Goal: Task Accomplishment & Management: Complete application form

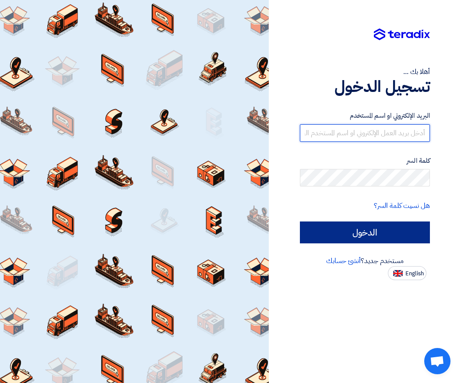
type input "[EMAIL_ADDRESS][DOMAIN_NAME]"
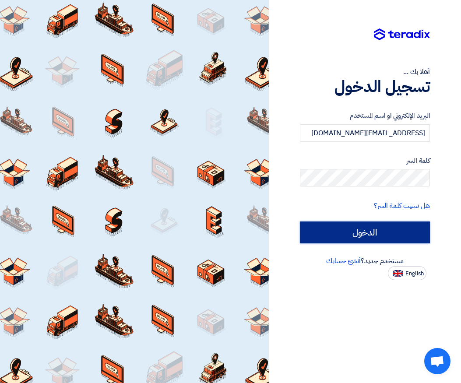
click at [330, 235] on input "الدخول" at bounding box center [365, 233] width 130 height 22
type input "Sign in"
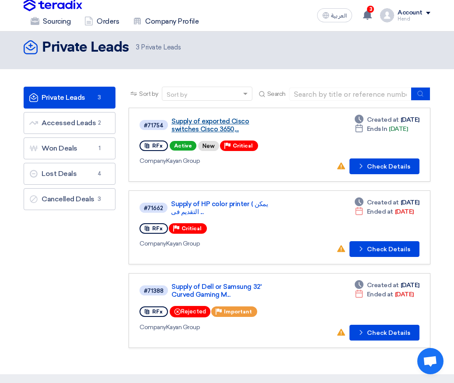
click at [193, 126] on link "Supply of exported Cisco switches Cisco 3650,..." at bounding box center [224, 125] width 105 height 16
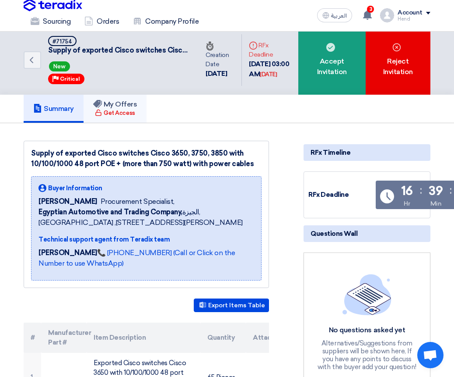
click at [117, 107] on h5 "My Offers" at bounding box center [115, 104] width 44 height 9
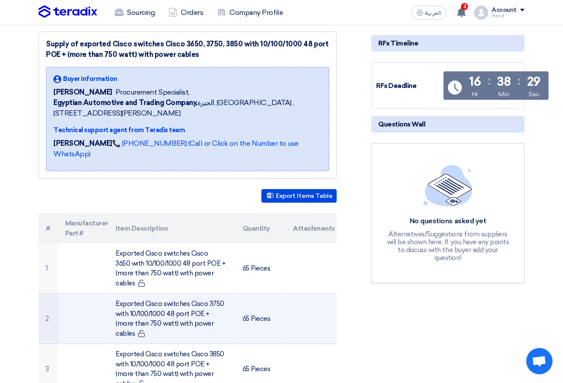
scroll to position [219, 0]
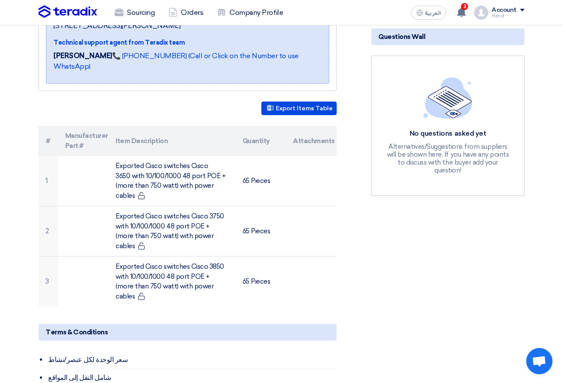
click at [156, 85] on div "Supply of exported Cisco switches Cisco 3650, 3750, 3850 with 10/100/1000 48 po…" at bounding box center [198, 299] width 333 height 710
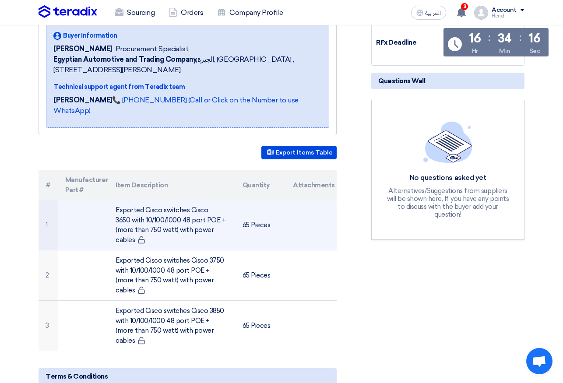
scroll to position [88, 0]
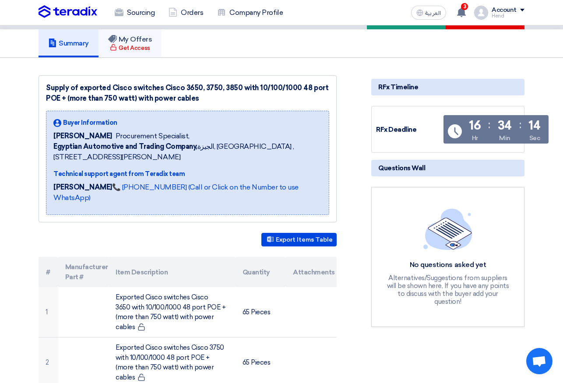
click at [125, 57] on link "My Offers Get Access" at bounding box center [130, 43] width 63 height 28
click at [133, 42] on h5 "My Offers" at bounding box center [130, 39] width 44 height 9
drag, startPoint x: 137, startPoint y: 48, endPoint x: 109, endPoint y: 70, distance: 35.5
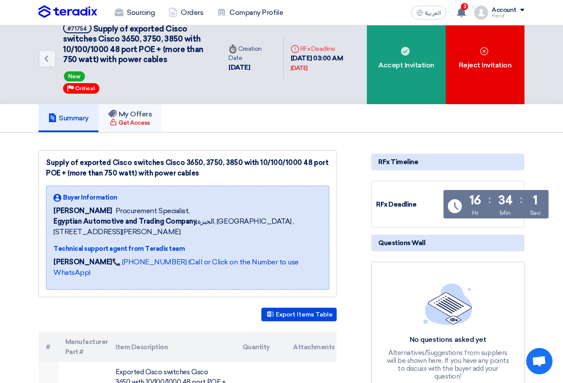
scroll to position [3, 0]
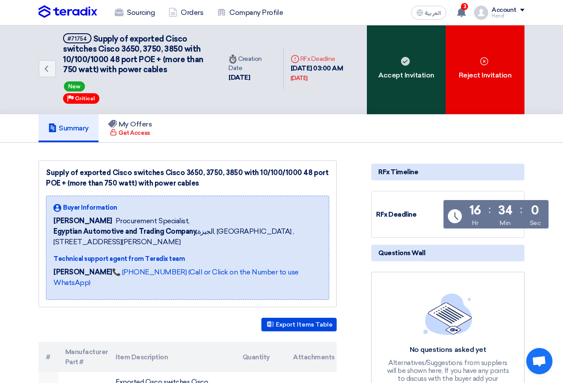
click at [413, 66] on div "Accept Invitation" at bounding box center [406, 69] width 79 height 92
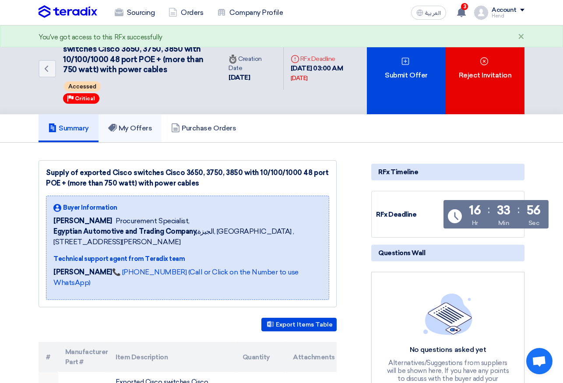
click at [139, 123] on link "My Offers" at bounding box center [130, 128] width 63 height 28
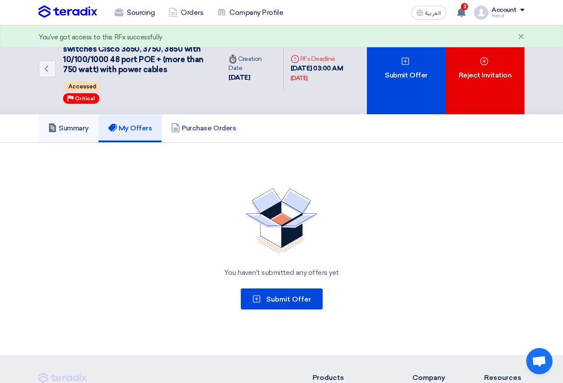
click at [74, 117] on link "Summary" at bounding box center [69, 128] width 60 height 28
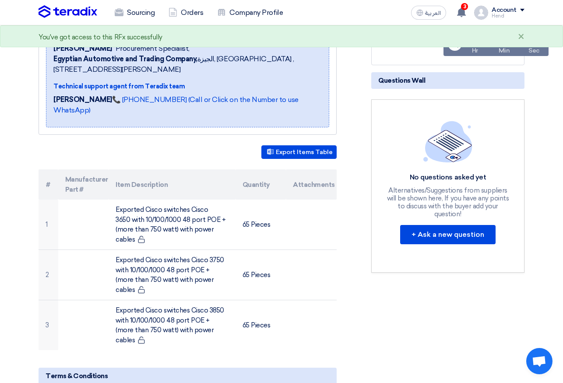
scroll to position [265, 0]
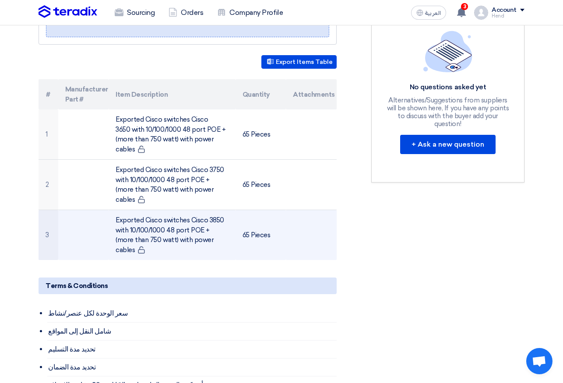
drag, startPoint x: 211, startPoint y: 220, endPoint x: 115, endPoint y: 200, distance: 98.4
click at [115, 210] on td "Exported Cisco switches Cisco 3850 with 10/100/1000 48 port POE + (more than 75…" at bounding box center [172, 235] width 127 height 50
copy td "Exported Cisco switches Cisco 3850 with 10/100/1000 48 port POE + (more than 75…"
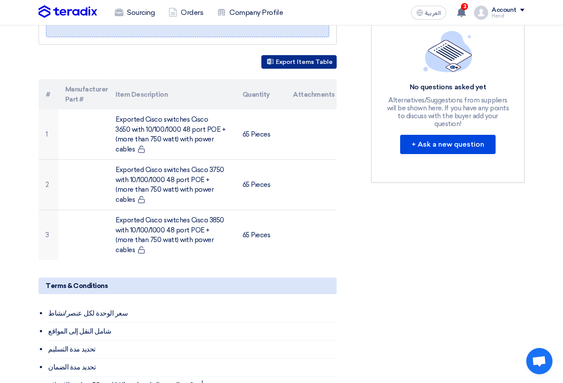
click at [288, 55] on button "Export Items Table" at bounding box center [298, 62] width 75 height 14
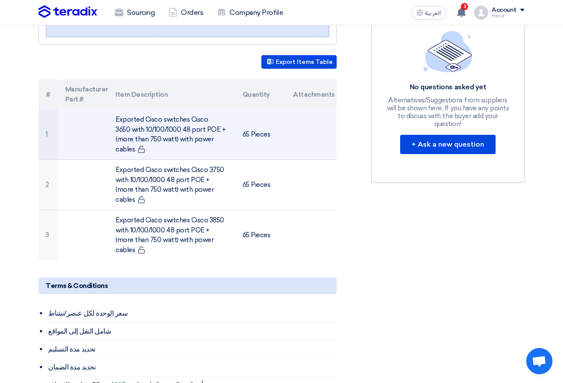
click at [129, 127] on td "Exported Cisco switches Cisco 3650 with 10/100/1000 48 port POE + (more than 75…" at bounding box center [172, 134] width 127 height 50
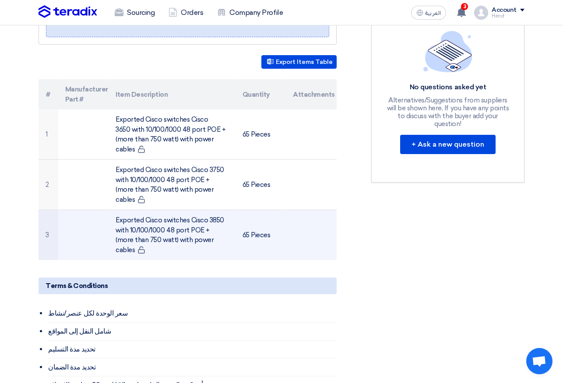
drag, startPoint x: 117, startPoint y: 106, endPoint x: 251, endPoint y: 226, distance: 180.2
click at [251, 226] on tbody "1 Exported Cisco switches Cisco 3650 with 10/100/1000 48 port POE + (more than …" at bounding box center [188, 184] width 298 height 151
click at [279, 210] on td "65 Pieces" at bounding box center [261, 235] width 51 height 50
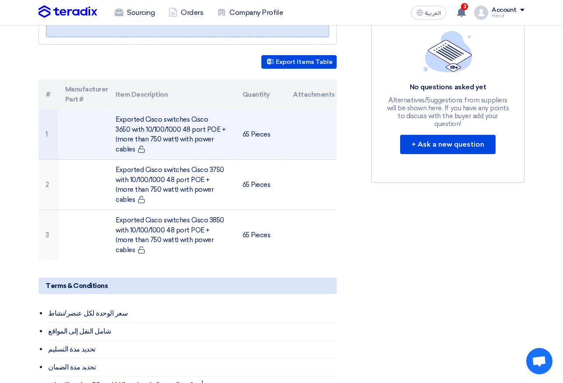
drag, startPoint x: 225, startPoint y: 173, endPoint x: 177, endPoint y: 120, distance: 71.6
click at [208, 226] on tbody "1 Exported Cisco switches Cisco 3650 with 10/100/1000 48 port POE + (more than …" at bounding box center [188, 184] width 298 height 151
click at [177, 120] on td "Exported Cisco switches Cisco 3650 with 10/100/1000 48 port POE + (more than 75…" at bounding box center [172, 134] width 127 height 50
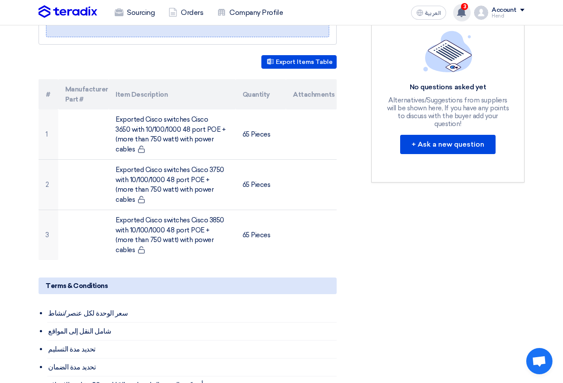
click at [461, 10] on use at bounding box center [461, 12] width 9 height 10
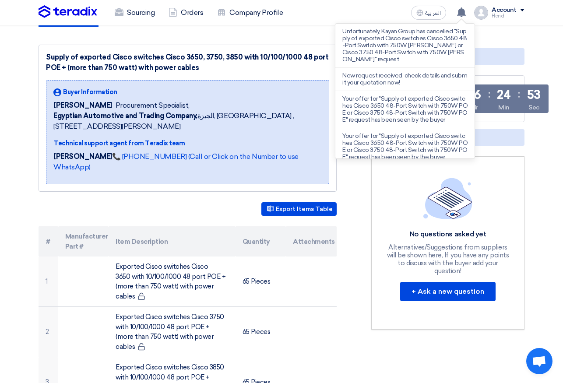
scroll to position [134, 0]
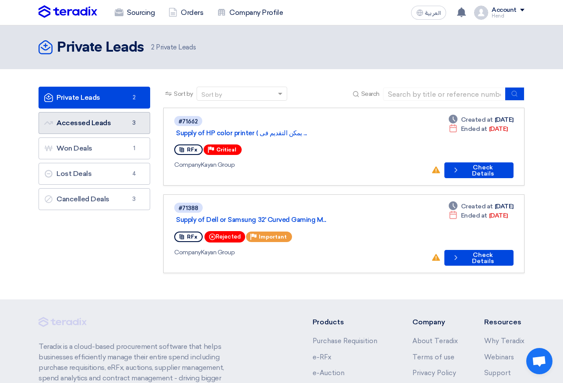
click at [110, 120] on link "Accessed Leads Accessed Leads 3" at bounding box center [95, 123] width 112 height 22
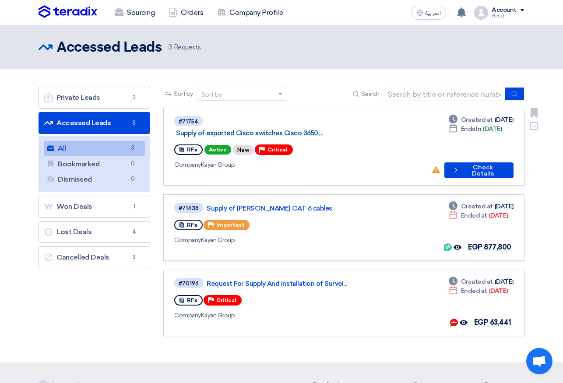
click at [229, 129] on link "Supply of exported Cisco switches Cisco 3650,..." at bounding box center [285, 133] width 219 height 8
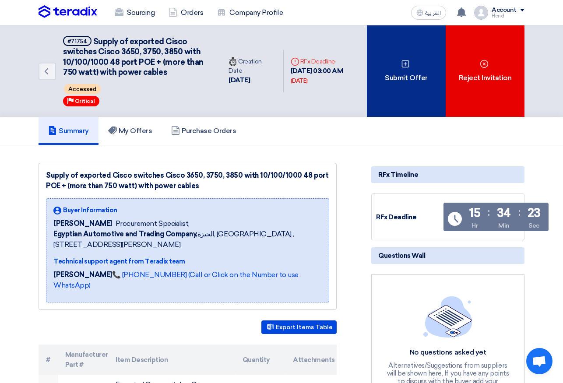
click at [416, 85] on div "Submit Offer" at bounding box center [406, 71] width 79 height 92
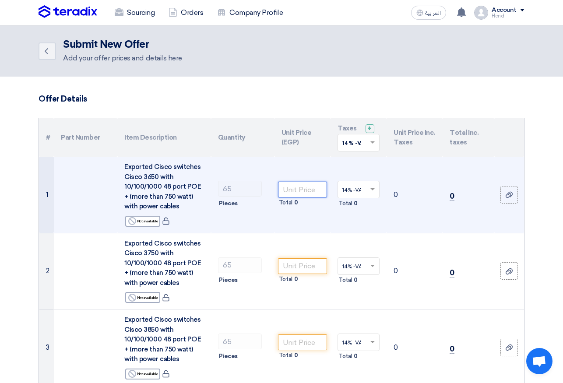
click at [307, 189] on input "number" at bounding box center [302, 190] width 49 height 16
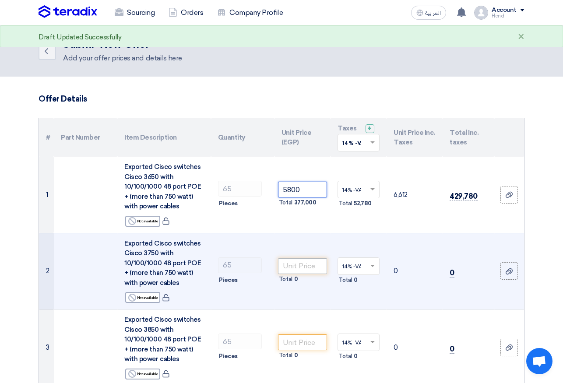
type input "5800"
click at [286, 263] on input "number" at bounding box center [302, 266] width 49 height 16
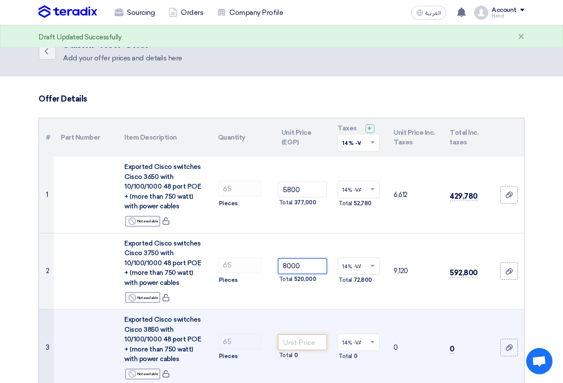
type input "8000"
click at [291, 339] on input "number" at bounding box center [302, 343] width 49 height 16
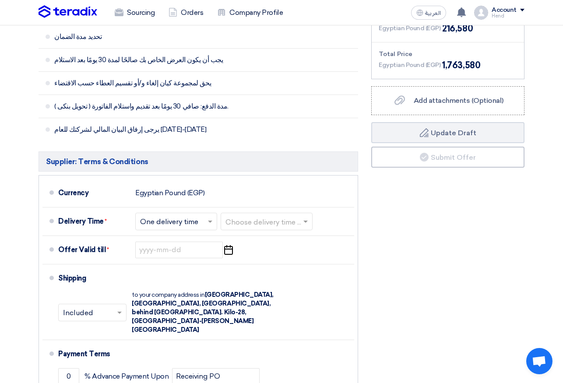
scroll to position [525, 0]
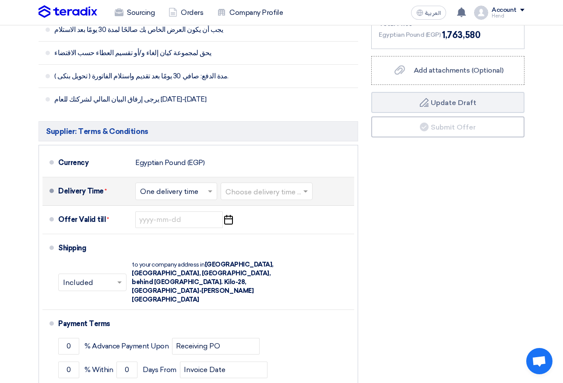
type input "10000"
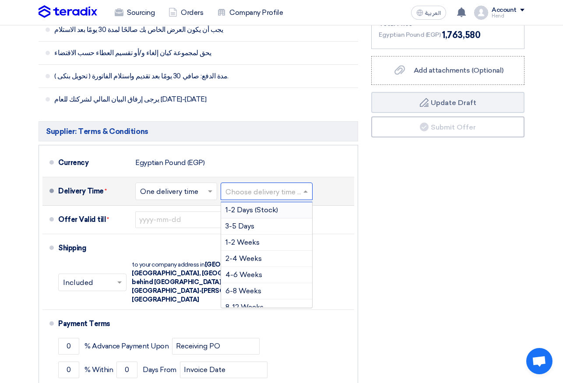
click at [263, 193] on input "text" at bounding box center [266, 192] width 83 height 13
click at [260, 228] on div "3-5 Days" at bounding box center [266, 226] width 91 height 16
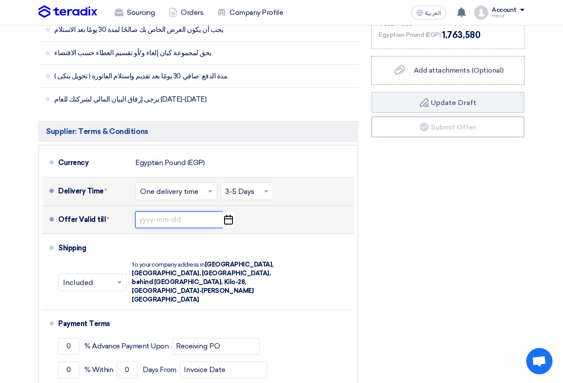
click at [176, 220] on input at bounding box center [179, 219] width 88 height 17
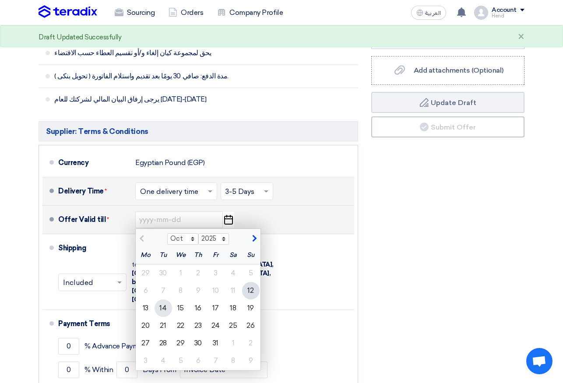
click at [166, 305] on div "14" at bounding box center [164, 308] width 18 height 18
type input "10/14/2025"
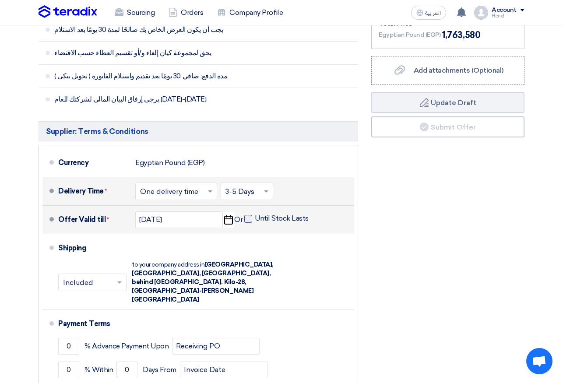
click at [247, 218] on span at bounding box center [248, 219] width 8 height 8
click at [255, 218] on input "Until Stock Lasts" at bounding box center [283, 222] width 56 height 17
checkbox input "true"
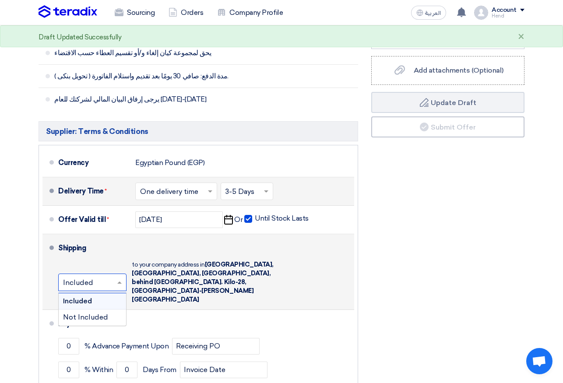
click at [118, 278] on span at bounding box center [120, 282] width 11 height 9
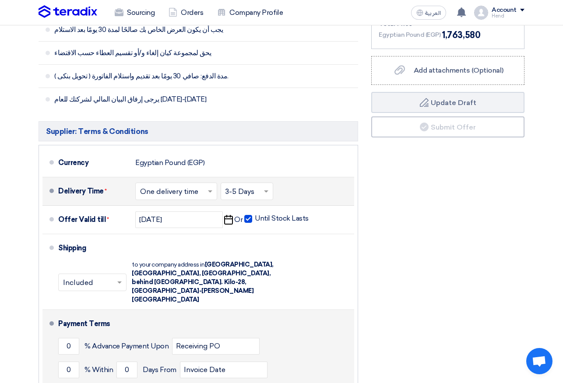
click at [227, 313] on div "Payment Terms" at bounding box center [200, 323] width 285 height 21
click at [64, 362] on input "0" at bounding box center [68, 370] width 21 height 17
drag, startPoint x: 61, startPoint y: 351, endPoint x: 140, endPoint y: 349, distance: 79.3
click at [137, 358] on div "0 % Within 0 Days From Invoice Date" at bounding box center [204, 370] width 292 height 24
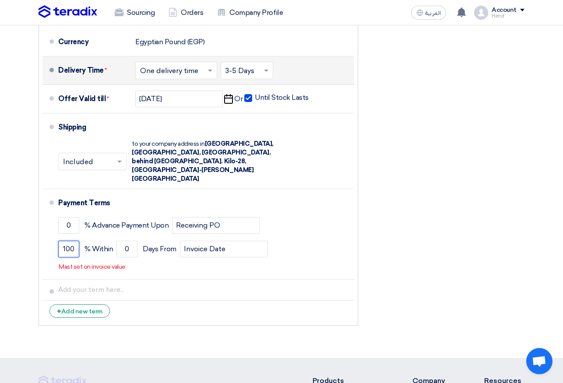
scroll to position [657, 0]
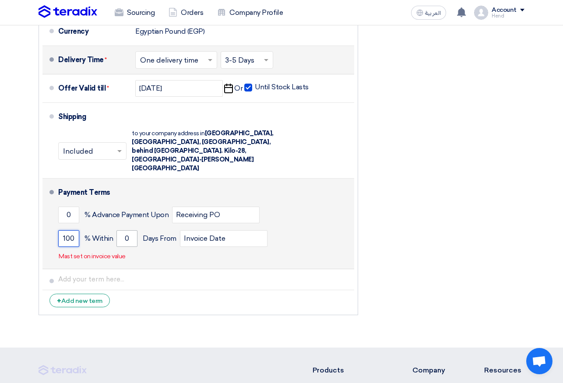
type input "100"
click at [132, 230] on input "0" at bounding box center [126, 238] width 21 height 17
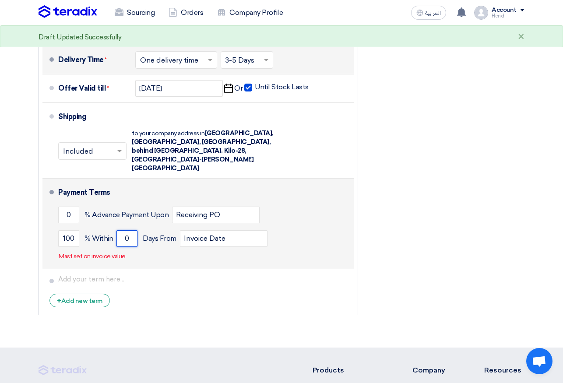
drag, startPoint x: 132, startPoint y: 220, endPoint x: 120, endPoint y: 220, distance: 12.7
click at [120, 230] on input "0" at bounding box center [126, 238] width 21 height 17
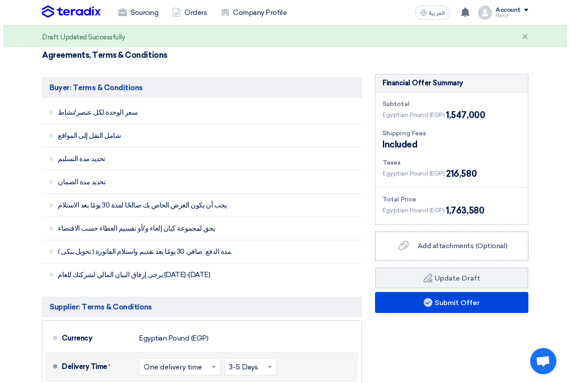
scroll to position [305, 0]
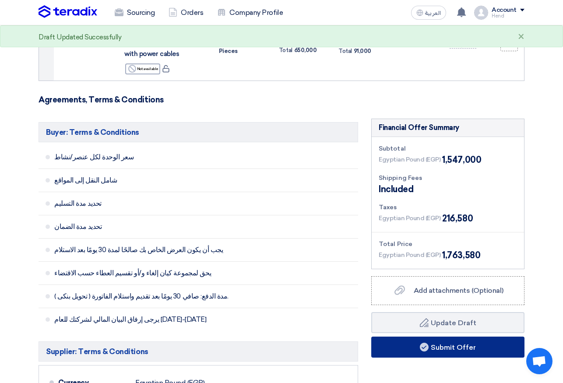
type input "30"
click at [490, 348] on button "Submit Offer" at bounding box center [447, 347] width 153 height 21
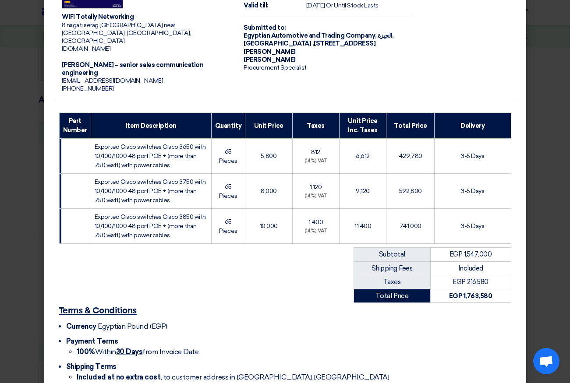
scroll to position [83, 0]
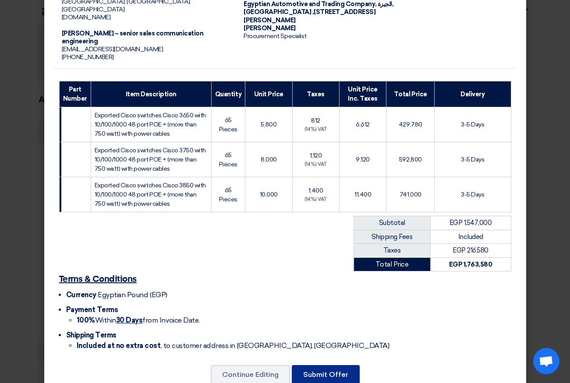
click at [315, 365] on button "Submit Offer" at bounding box center [326, 374] width 68 height 19
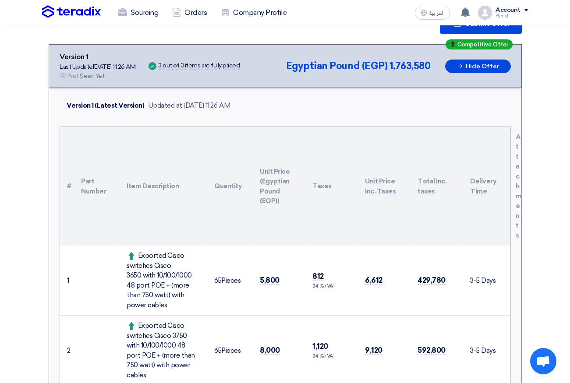
scroll to position [88, 0]
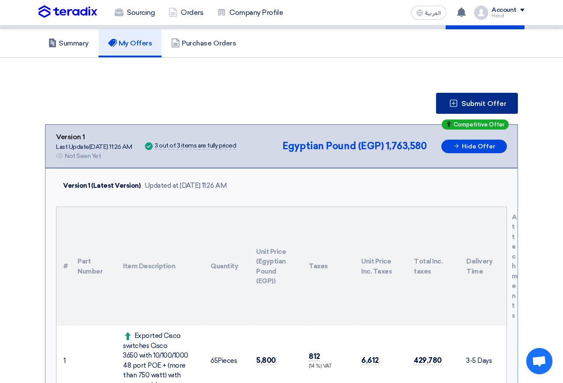
click at [469, 100] on span "Submit Offer" at bounding box center [483, 103] width 45 height 7
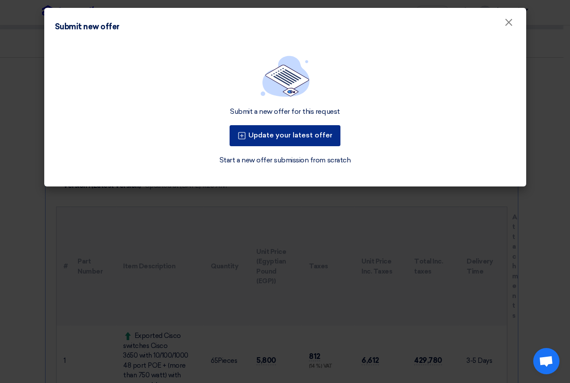
click at [283, 136] on button "Update your latest offer" at bounding box center [284, 135] width 111 height 21
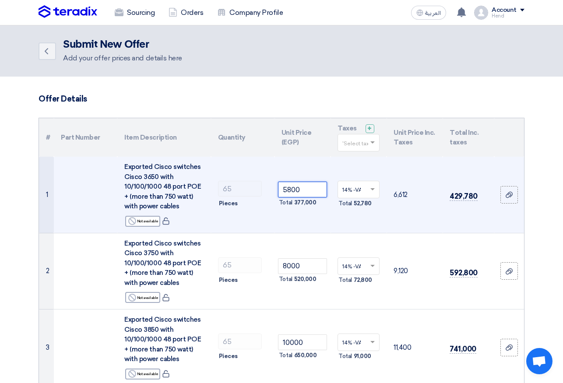
drag, startPoint x: 308, startPoint y: 190, endPoint x: 232, endPoint y: 179, distance: 76.6
click at [232, 179] on tr "1 Exported Cisco switches Cisco 3650 with 10/100/1000 48 port POE + (more than …" at bounding box center [281, 195] width 485 height 76
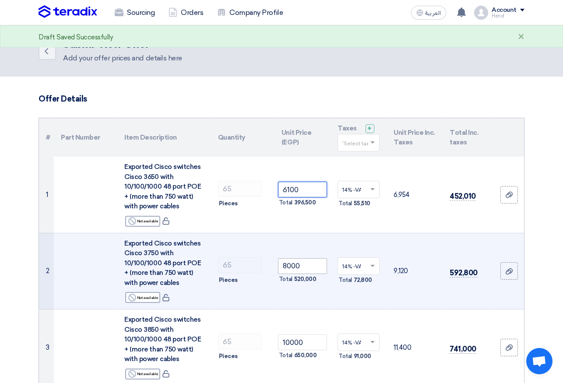
type input "6100"
drag, startPoint x: 305, startPoint y: 266, endPoint x: 286, endPoint y: 264, distance: 18.5
click at [286, 264] on input "8000" at bounding box center [302, 266] width 49 height 16
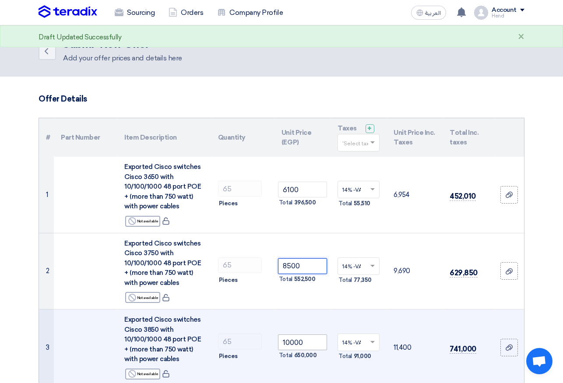
type input "8500"
drag, startPoint x: 311, startPoint y: 339, endPoint x: 264, endPoint y: 338, distance: 46.4
click at [264, 338] on tr "3 Exported Cisco switches Cisco 3850 with 10/100/1000 48 port POE + (more than …" at bounding box center [281, 348] width 485 height 76
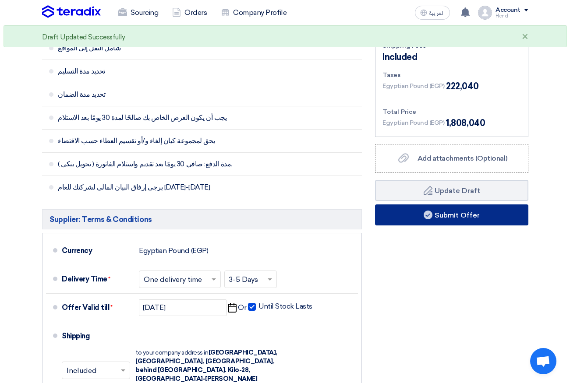
scroll to position [438, 0]
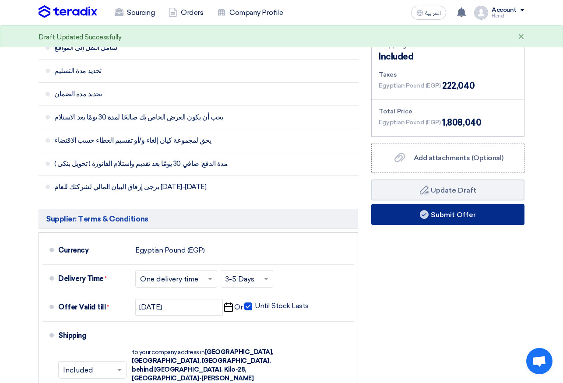
type input "9800"
click at [466, 217] on button "Submit Offer" at bounding box center [447, 214] width 153 height 21
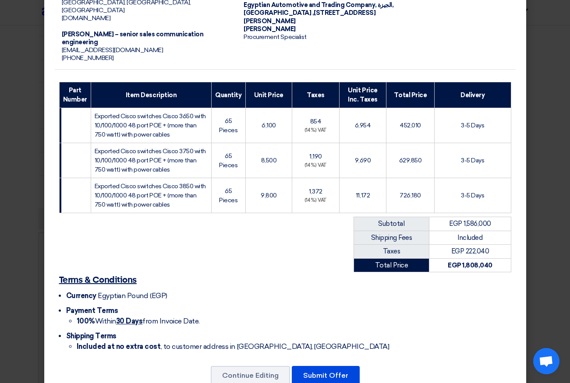
scroll to position [83, 0]
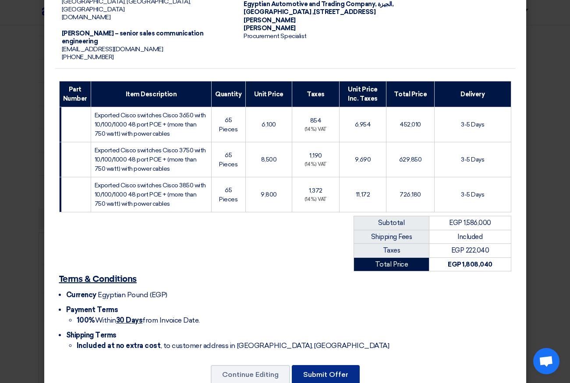
click at [333, 365] on button "Submit Offer" at bounding box center [326, 374] width 68 height 19
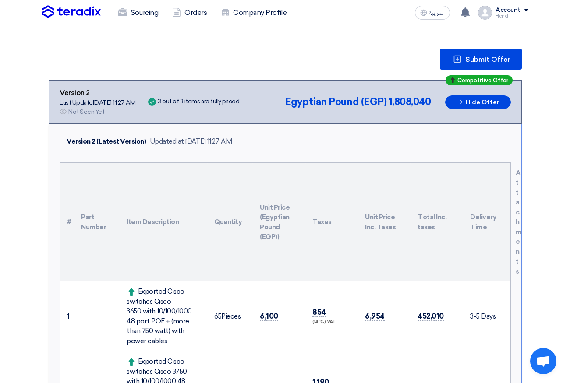
scroll to position [88, 0]
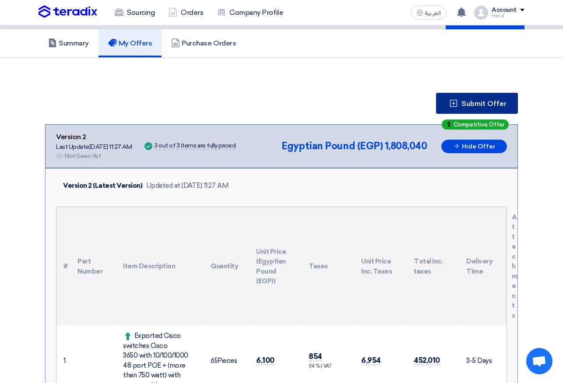
click at [481, 106] on span "Submit Offer" at bounding box center [483, 103] width 45 height 7
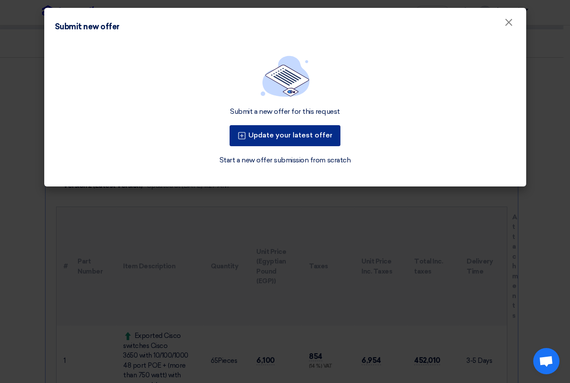
click at [320, 135] on button "Update your latest offer" at bounding box center [284, 135] width 111 height 21
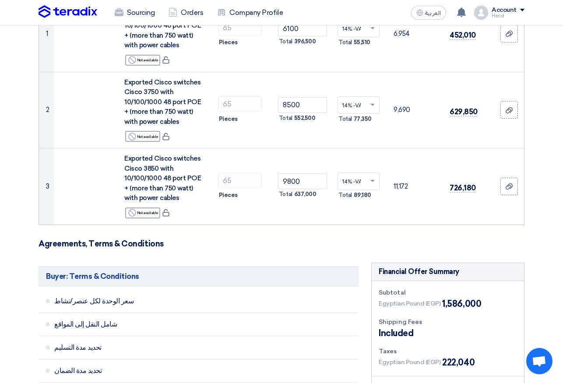
scroll to position [219, 0]
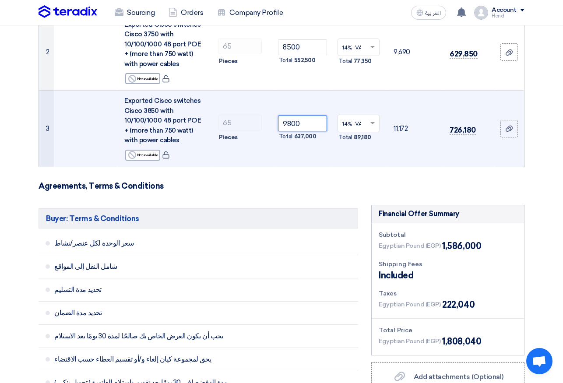
click at [254, 124] on tr "3 Exported Cisco switches Cisco 3850 with 10/100/1000 48 port POE + (more than …" at bounding box center [281, 129] width 485 height 76
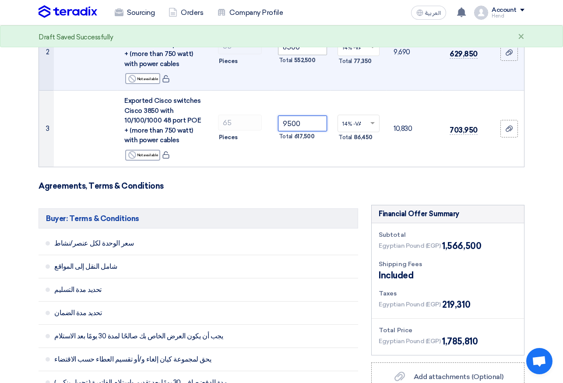
type input "9500"
click at [292, 46] on input "8500" at bounding box center [302, 47] width 49 height 16
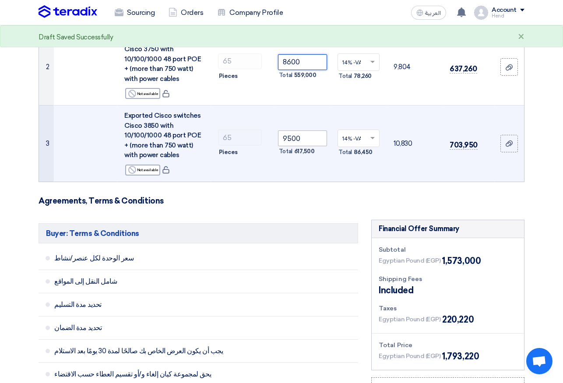
scroll to position [0, 0]
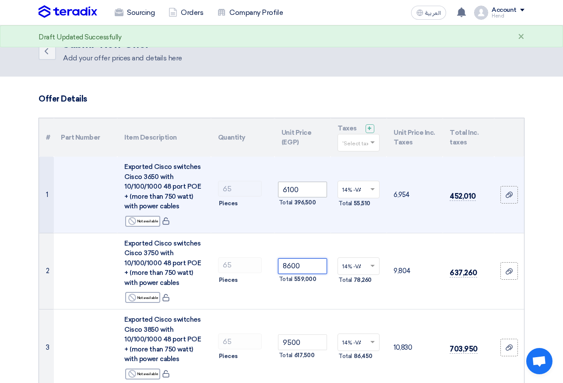
type input "8600"
click at [290, 188] on input "6100" at bounding box center [302, 190] width 49 height 16
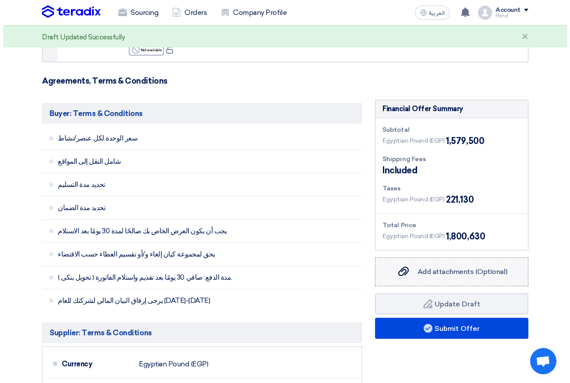
scroll to position [350, 0]
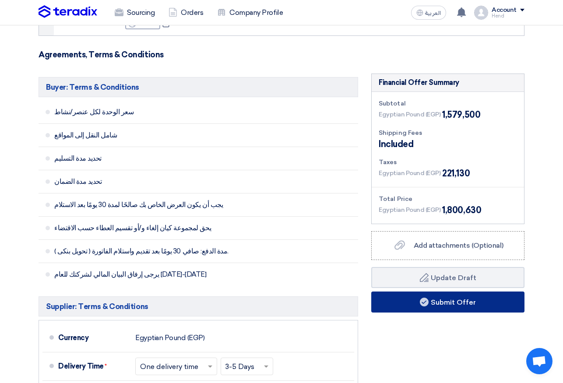
type input "6200"
click at [437, 300] on button "Submit Offer" at bounding box center [447, 302] width 153 height 21
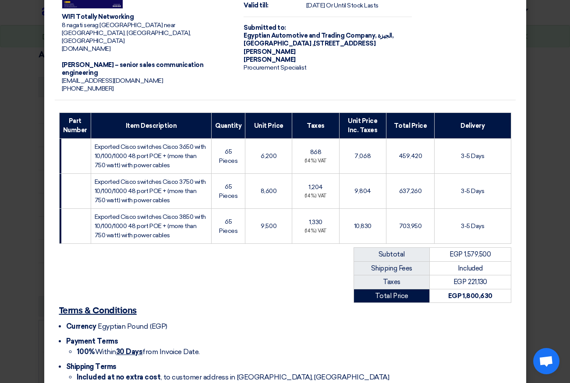
scroll to position [83, 0]
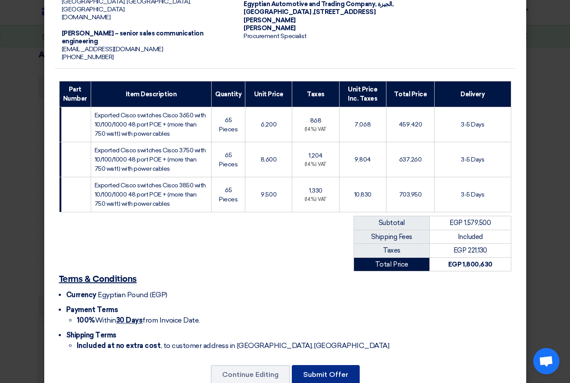
click at [337, 365] on button "Submit Offer" at bounding box center [326, 374] width 68 height 19
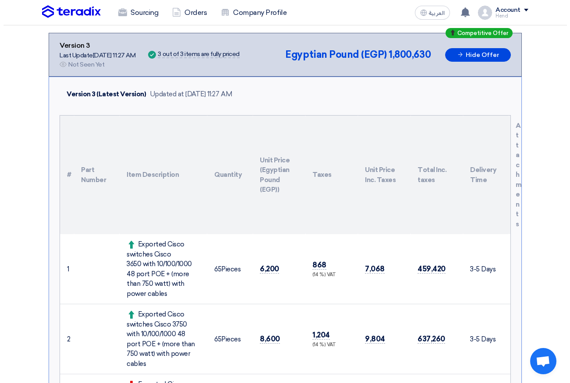
scroll to position [131, 0]
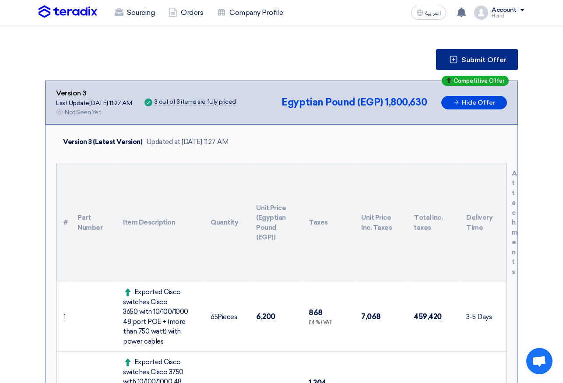
click at [491, 62] on span "Submit Offer" at bounding box center [483, 59] width 45 height 7
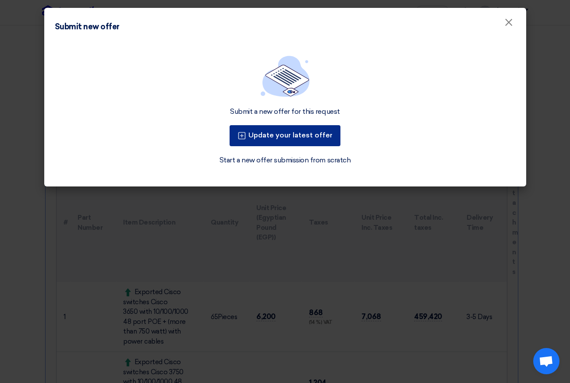
click at [308, 132] on button "Update your latest offer" at bounding box center [284, 135] width 111 height 21
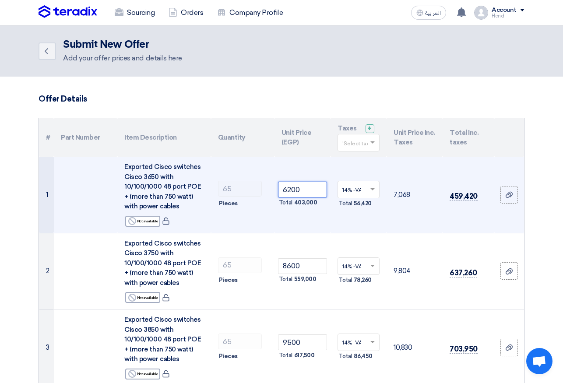
click at [232, 182] on tr "1 Exported Cisco switches Cisco 3650 with 10/100/1000 48 port POE + (more than …" at bounding box center [281, 195] width 485 height 76
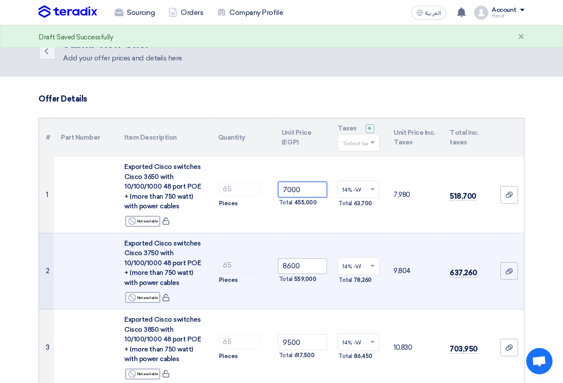
type input "7000"
drag, startPoint x: 305, startPoint y: 264, endPoint x: 196, endPoint y: 264, distance: 109.5
click at [196, 264] on tr "2 Exported Cisco switches Cisco 3750 with 10/100/1000 48 port POE + (more than …" at bounding box center [281, 271] width 485 height 77
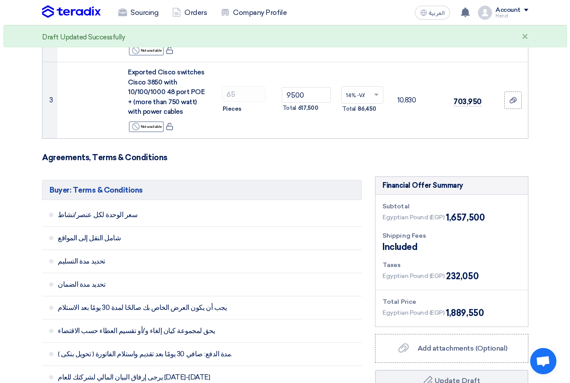
scroll to position [306, 0]
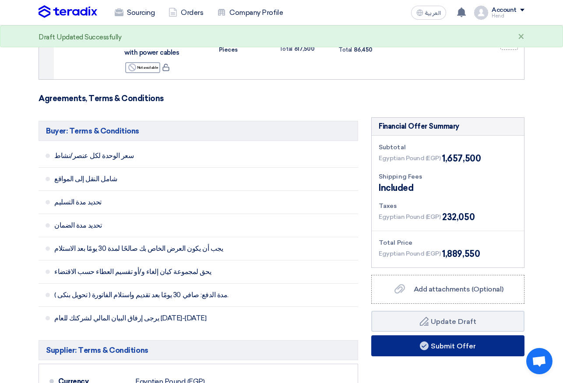
type input "9000"
click at [476, 347] on button "Submit Offer" at bounding box center [447, 345] width 153 height 21
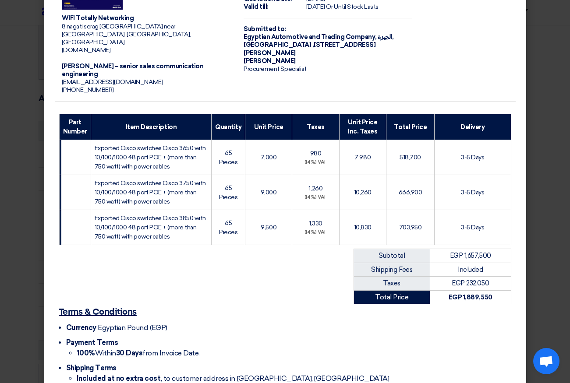
scroll to position [83, 0]
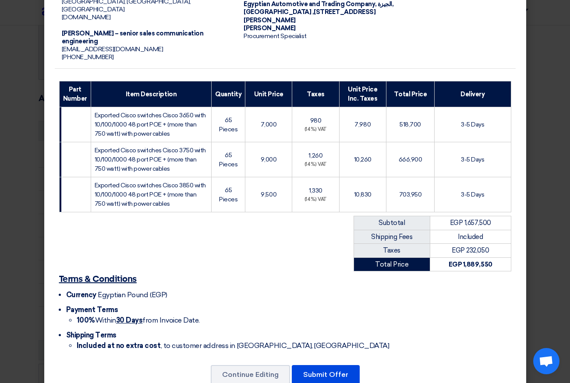
click at [341, 340] on div "WIFI Totally Networking 8 nagati serag nasr city near seragf mall, القاهرة, Egy…" at bounding box center [285, 162] width 482 height 475
click at [320, 365] on button "Submit Offer" at bounding box center [326, 374] width 68 height 19
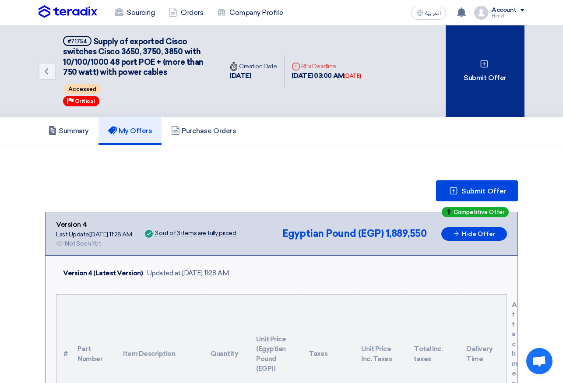
click at [495, 72] on div "Submit Offer" at bounding box center [485, 71] width 79 height 92
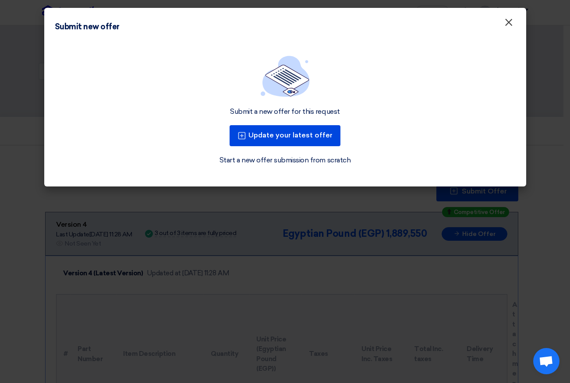
click at [508, 25] on span "×" at bounding box center [508, 25] width 9 height 18
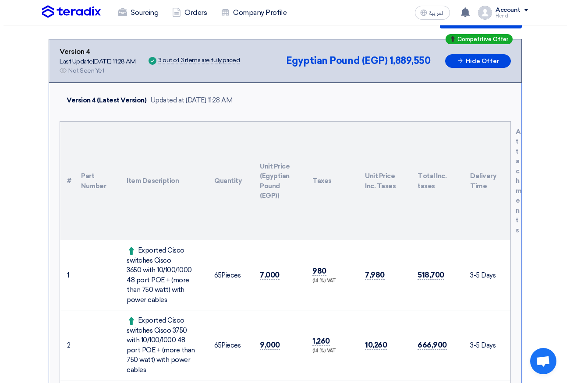
scroll to position [131, 0]
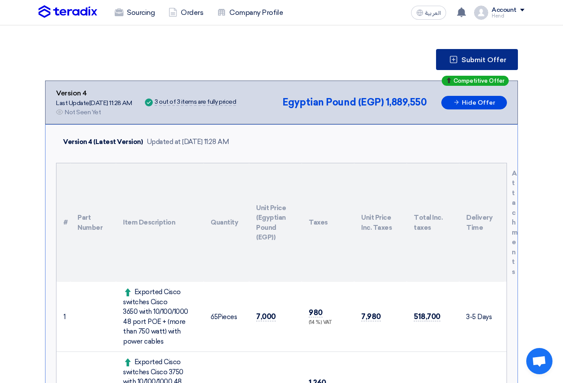
click at [476, 58] on span "Submit Offer" at bounding box center [483, 59] width 45 height 7
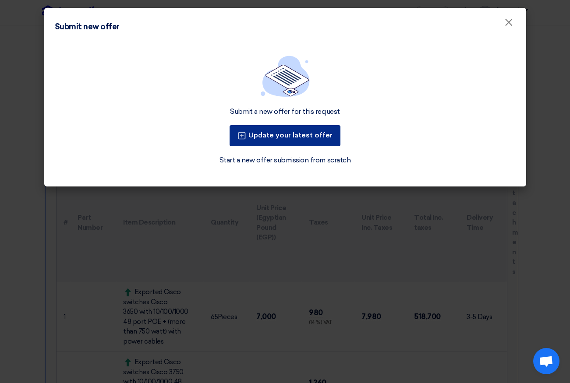
click at [312, 136] on button "Update your latest offer" at bounding box center [284, 135] width 111 height 21
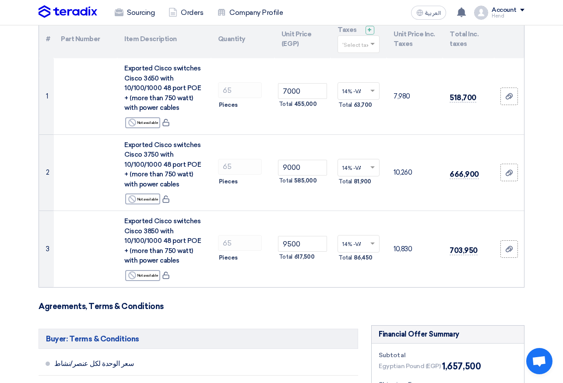
scroll to position [131, 0]
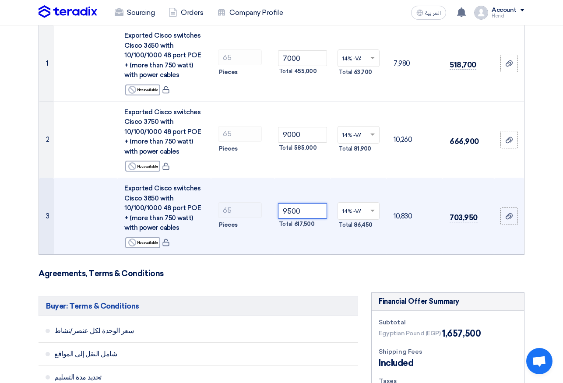
drag, startPoint x: 307, startPoint y: 212, endPoint x: 191, endPoint y: 189, distance: 118.2
click at [191, 189] on tr "3 Exported Cisco switches Cisco 3850 with 10/100/1000 48 port POE + (more than …" at bounding box center [281, 216] width 485 height 76
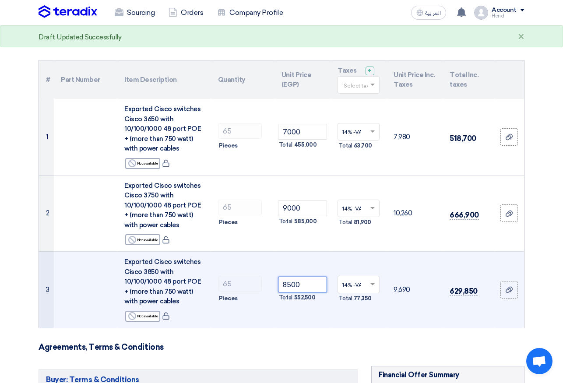
scroll to position [0, 0]
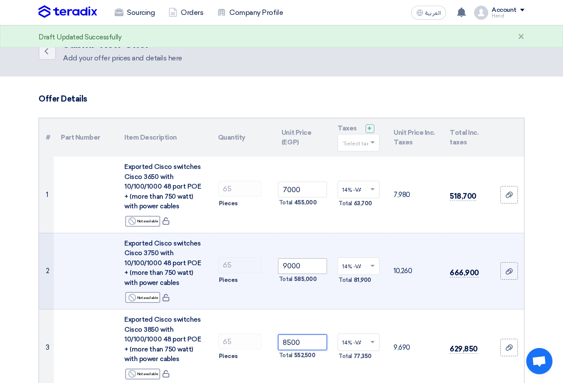
type input "8500"
click at [291, 267] on input "9000" at bounding box center [302, 266] width 49 height 16
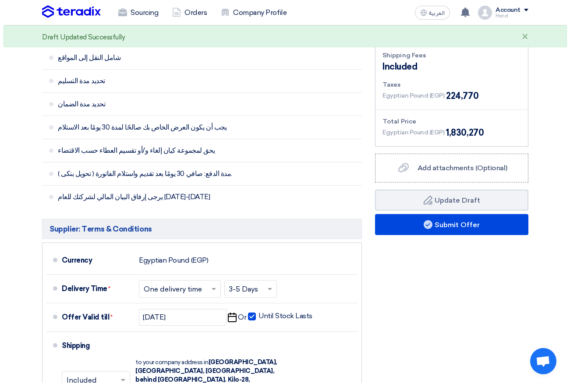
scroll to position [438, 0]
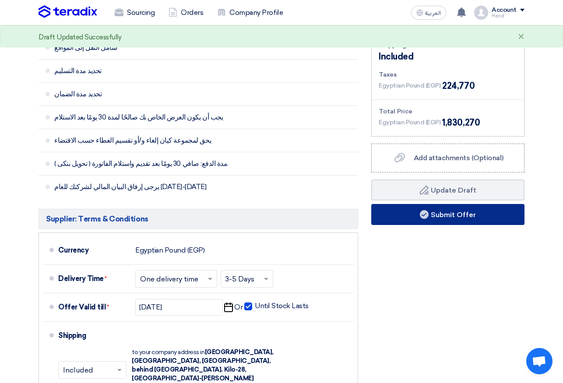
type input "9200"
click at [479, 207] on button "Submit Offer" at bounding box center [447, 214] width 153 height 21
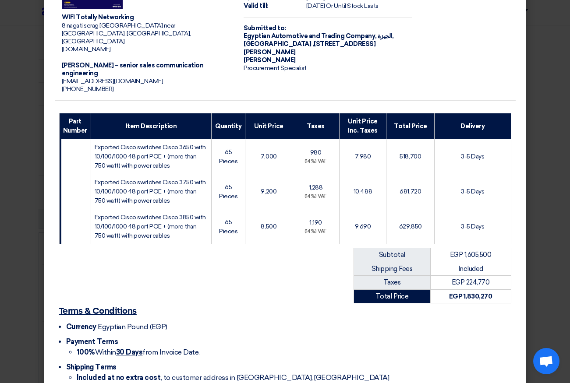
scroll to position [83, 0]
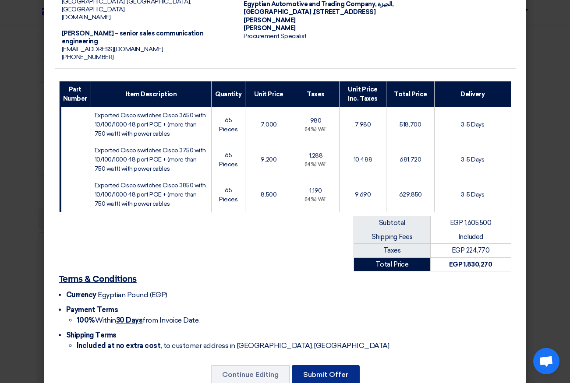
click at [306, 365] on button "Submit Offer" at bounding box center [326, 374] width 68 height 19
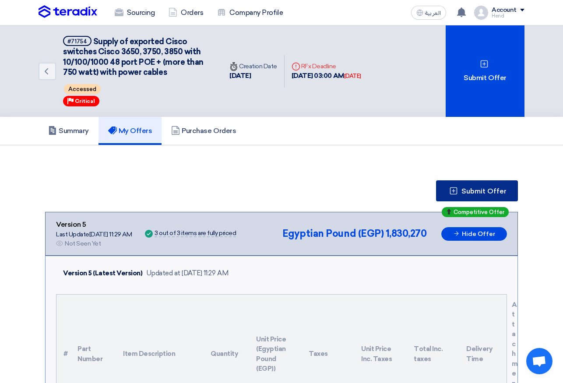
click at [499, 198] on button "Submit Offer" at bounding box center [477, 190] width 82 height 21
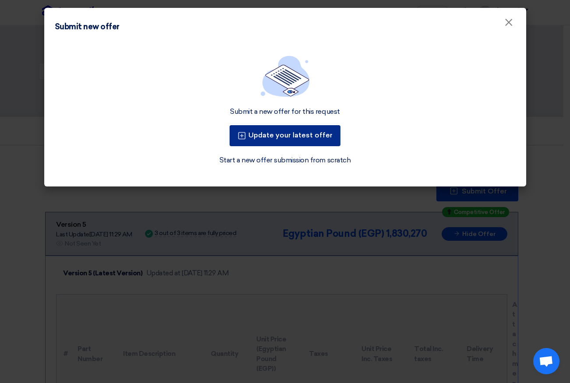
click at [299, 134] on button "Update your latest offer" at bounding box center [284, 135] width 111 height 21
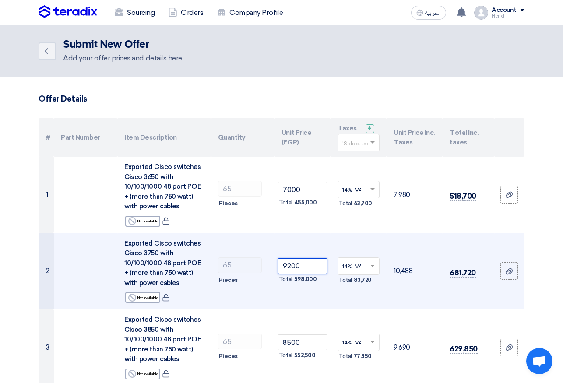
click at [261, 259] on tr "2 Exported Cisco switches Cisco 3750 with 10/100/1000 48 port POE + (more than …" at bounding box center [281, 271] width 485 height 77
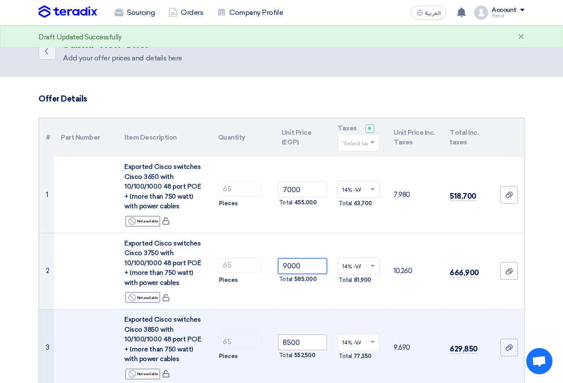
type input "9000"
drag, startPoint x: 306, startPoint y: 345, endPoint x: 296, endPoint y: 344, distance: 10.7
click at [296, 344] on input "8500" at bounding box center [302, 343] width 49 height 16
click at [287, 340] on input "8500" at bounding box center [302, 343] width 49 height 16
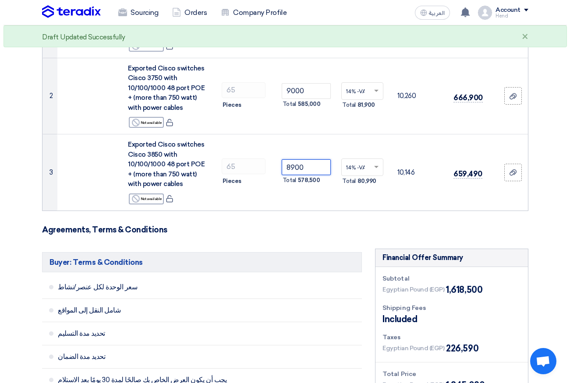
scroll to position [394, 0]
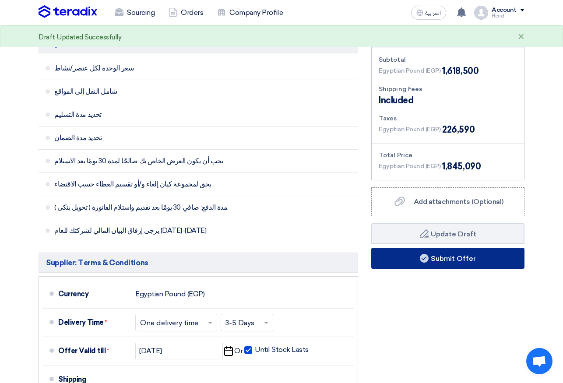
type input "8900"
click at [471, 255] on button "Submit Offer" at bounding box center [447, 258] width 153 height 21
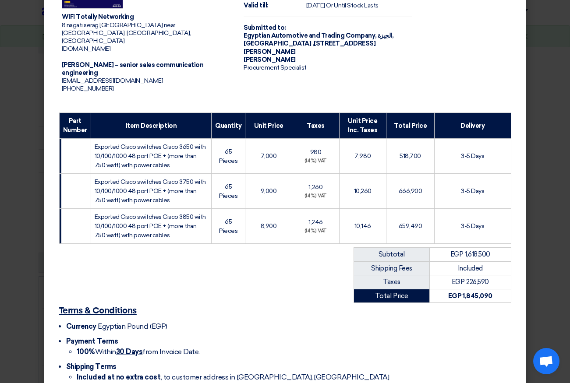
scroll to position [83, 0]
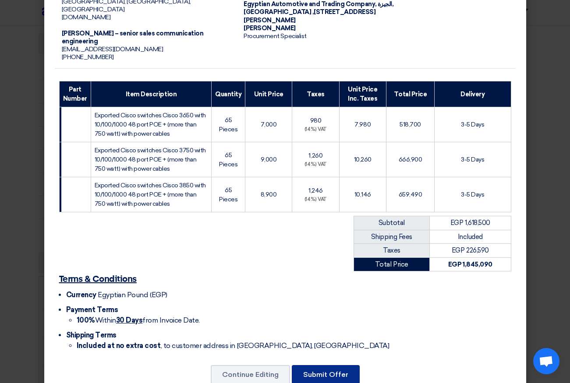
click at [311, 365] on button "Submit Offer" at bounding box center [326, 374] width 68 height 19
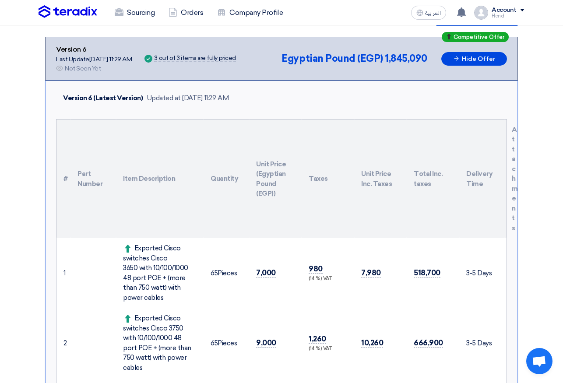
scroll to position [350, 0]
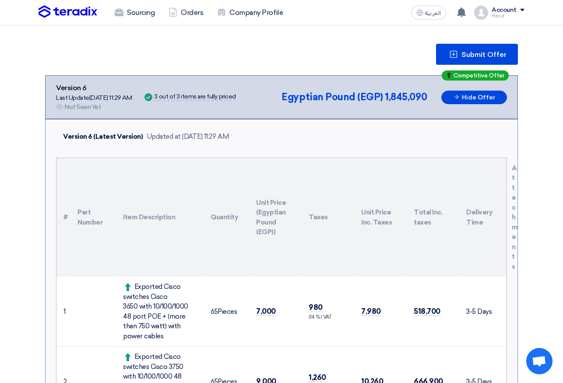
scroll to position [188, 0]
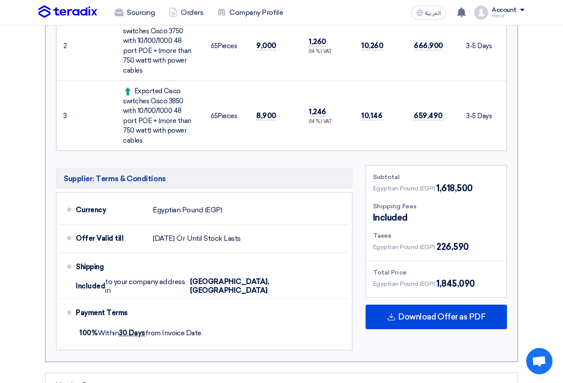
scroll to position [371, 0]
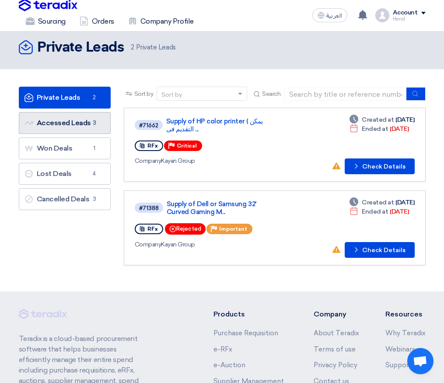
click at [75, 124] on link "Accessed Leads Accessed Leads 3" at bounding box center [65, 123] width 92 height 22
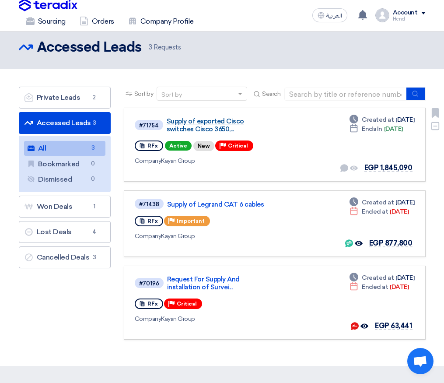
click at [192, 126] on link "Supply of exported Cisco switches Cisco 3650,..." at bounding box center [219, 125] width 105 height 16
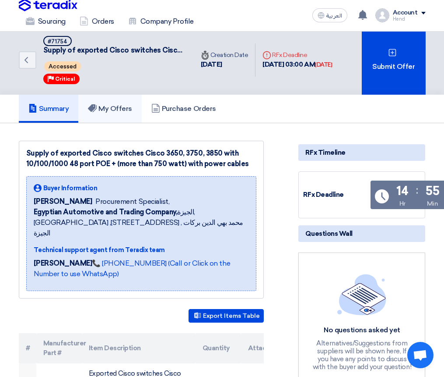
click at [119, 116] on link "My Offers" at bounding box center [109, 109] width 63 height 28
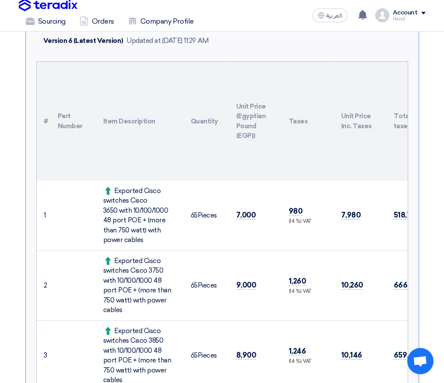
scroll to position [306, 0]
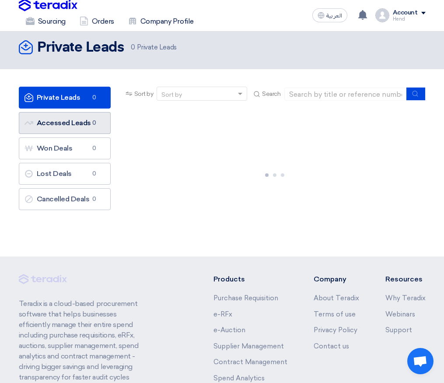
click at [78, 128] on link "Accessed Leads Accessed Leads 0" at bounding box center [65, 123] width 92 height 22
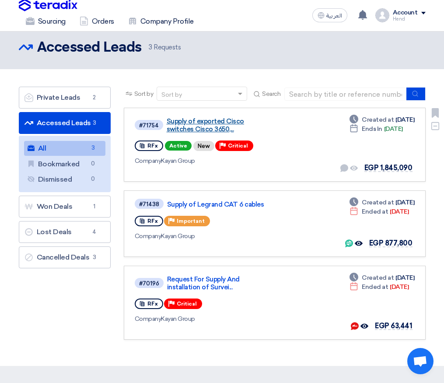
click at [196, 125] on link "Supply of exported Cisco switches Cisco 3650,..." at bounding box center [219, 125] width 105 height 16
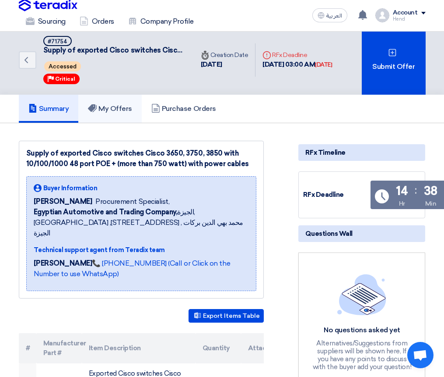
click at [125, 106] on h5 "My Offers" at bounding box center [110, 108] width 44 height 9
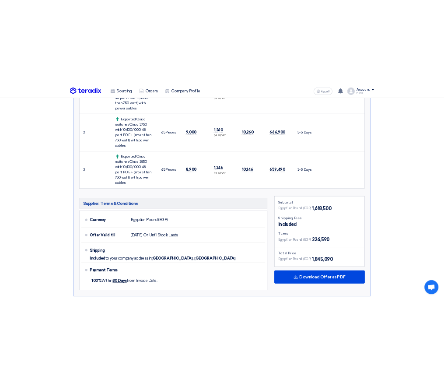
scroll to position [350, 0]
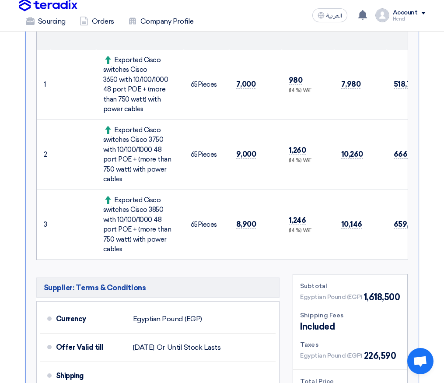
click at [155, 124] on td "Exported Cisco switches Cisco 3750 with 10/100/1000 48 port POE + (more than 75…" at bounding box center [140, 155] width 88 height 70
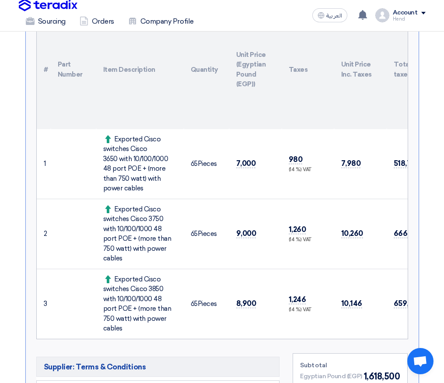
scroll to position [305, 0]
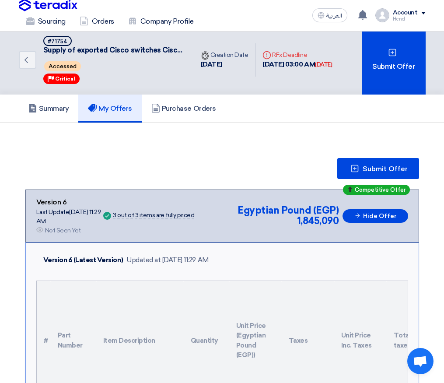
drag, startPoint x: 305, startPoint y: 63, endPoint x: 321, endPoint y: 63, distance: 16.7
click at [321, 63] on div "13 Oct, 2025 03:00 AM Today" at bounding box center [298, 65] width 70 height 10
click at [321, 68] on div "13 Oct, 2025 03:00 AM Today" at bounding box center [298, 65] width 70 height 10
drag, startPoint x: 291, startPoint y: 56, endPoint x: 314, endPoint y: 72, distance: 28.3
click at [318, 67] on div "Deadline RFx Deadline 13 Oct, 2025 03:00 AM Today" at bounding box center [298, 59] width 70 height 19
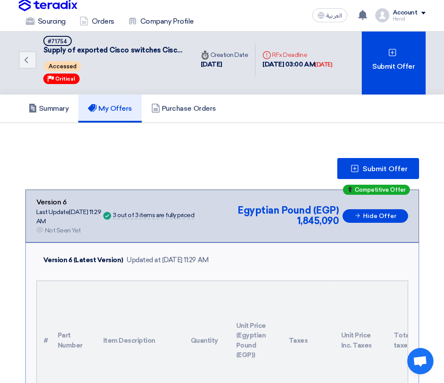
click at [314, 72] on div "Deadline RFx Deadline 13 Oct, 2025 03:00 AM Today" at bounding box center [298, 59] width 84 height 33
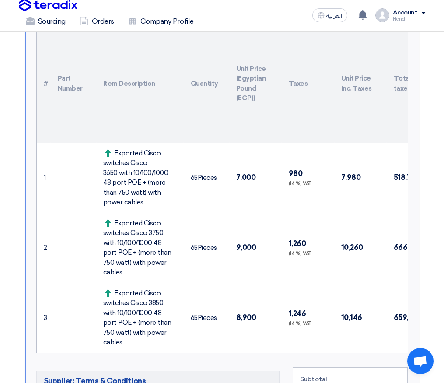
scroll to position [310, 0]
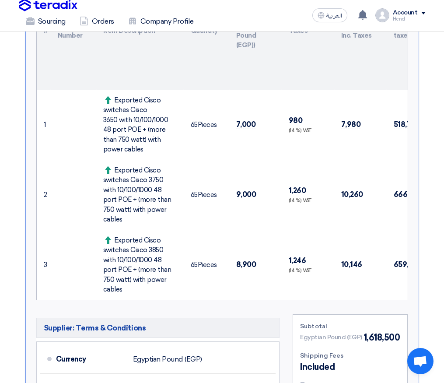
click at [269, 158] on td "7,000" at bounding box center [255, 125] width 53 height 70
drag, startPoint x: 120, startPoint y: 100, endPoint x: 142, endPoint y: 143, distance: 48.4
click at [142, 143] on div "Exported Cisco switches Cisco 3650 with 10/100/1000 48 port POE + (more than 75…" at bounding box center [140, 124] width 74 height 59
click at [255, 130] on td "7,000" at bounding box center [255, 125] width 53 height 70
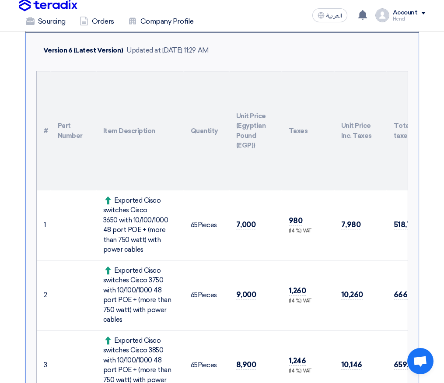
scroll to position [177, 0]
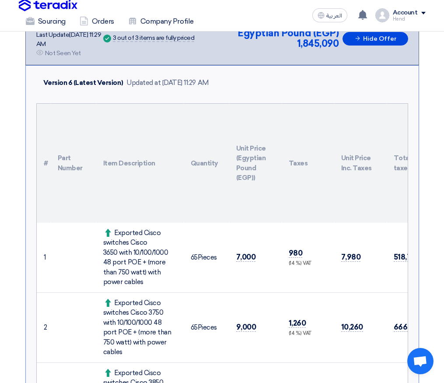
click at [234, 254] on td "7,000" at bounding box center [255, 258] width 53 height 70
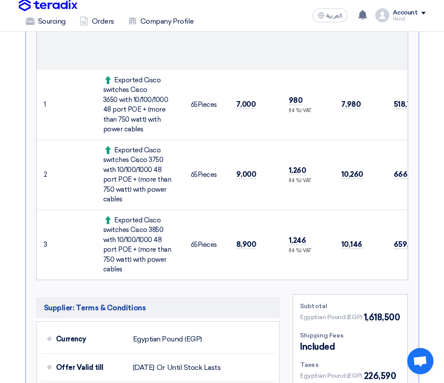
scroll to position [438, 0]
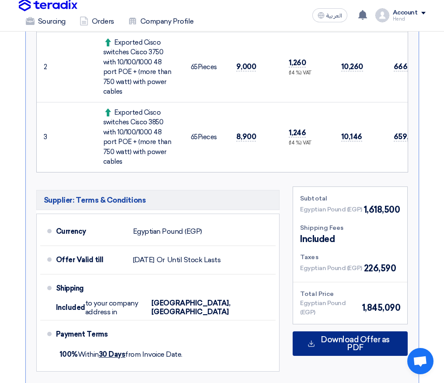
click at [353, 336] on span "Download Offer as PDF" at bounding box center [356, 344] width 76 height 16
